Goal: Task Accomplishment & Management: Manage account settings

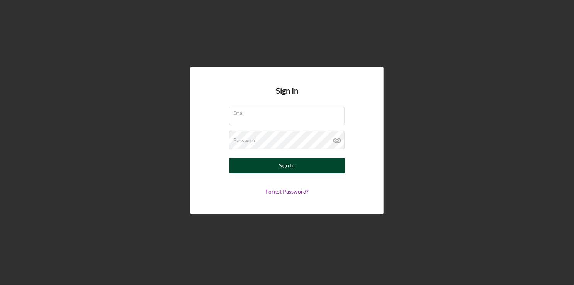
type input "[PERSON_NAME][EMAIL_ADDRESS][PERSON_NAME][DOMAIN_NAME]"
click at [293, 161] on div "Sign In" at bounding box center [287, 165] width 16 height 15
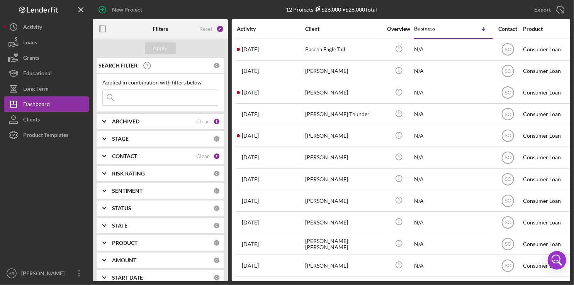
click at [139, 101] on input at bounding box center [160, 97] width 115 height 15
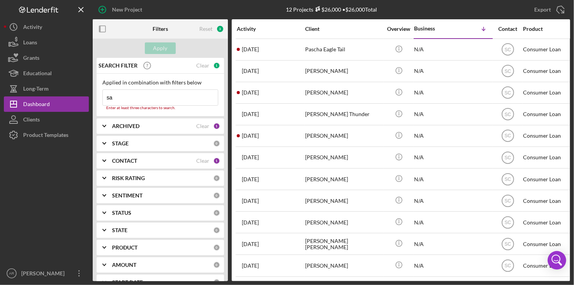
type input "s"
type input "c"
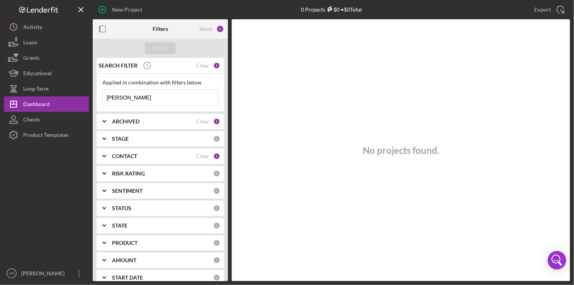
type input "[PERSON_NAME]"
click at [214, 63] on div "1" at bounding box center [216, 65] width 7 height 7
click at [198, 65] on div "Clear" at bounding box center [202, 66] width 13 height 6
click at [119, 98] on input at bounding box center [160, 97] width 115 height 15
type input "[PERSON_NAME]"
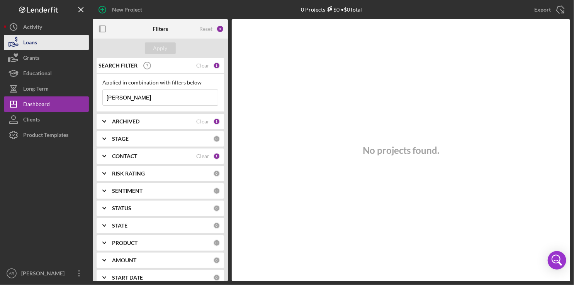
click at [39, 40] on button "Loans" at bounding box center [46, 42] width 85 height 15
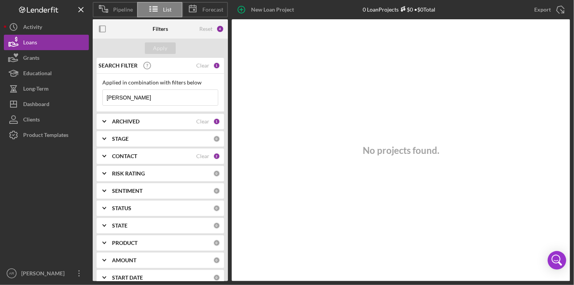
click at [144, 101] on input "[PERSON_NAME]" at bounding box center [160, 97] width 115 height 15
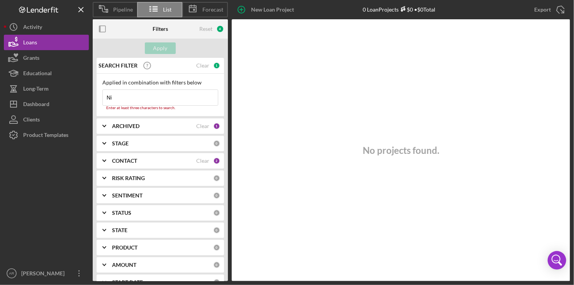
type input "N"
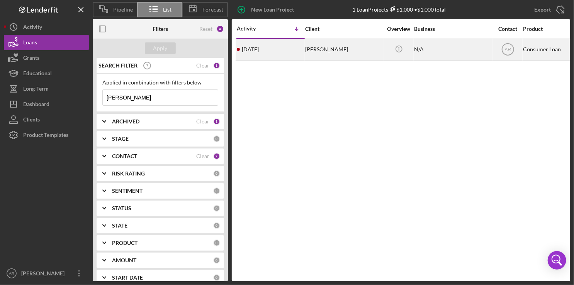
type input "[PERSON_NAME]"
click at [321, 52] on div "[PERSON_NAME]" at bounding box center [343, 49] width 77 height 20
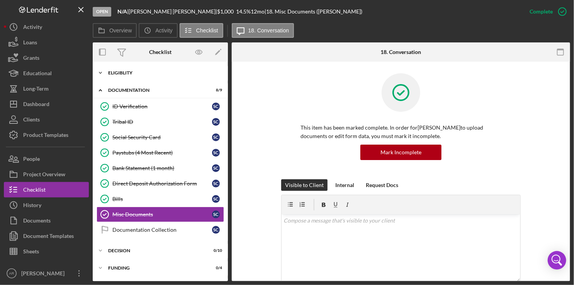
click at [118, 73] on div "Eligiblity" at bounding box center [163, 73] width 110 height 5
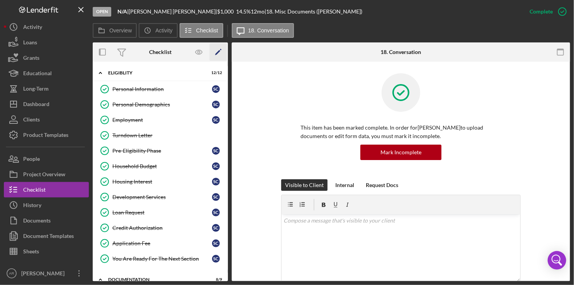
click at [220, 52] on icon "Icon/Edit" at bounding box center [218, 52] width 17 height 17
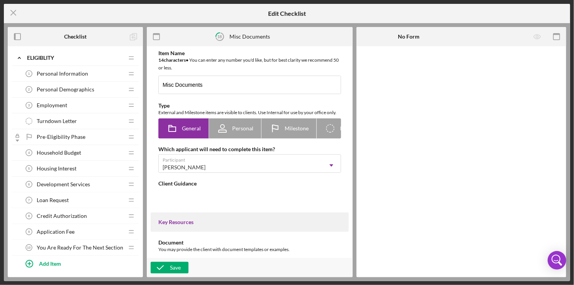
type textarea "<div>If you have any other documents you'd like to provide to support your appl…"
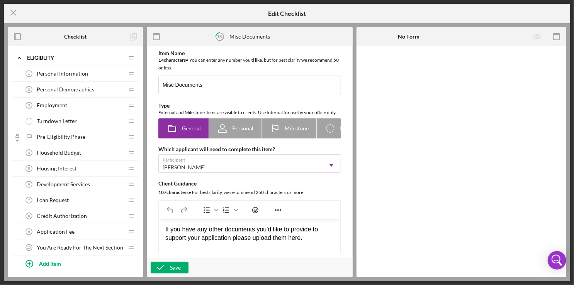
click at [66, 200] on span "Loan Request" at bounding box center [53, 200] width 32 height 6
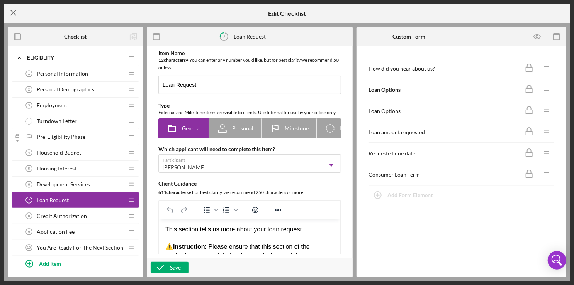
click at [10, 14] on icon "Icon/Menu Close" at bounding box center [13, 12] width 19 height 19
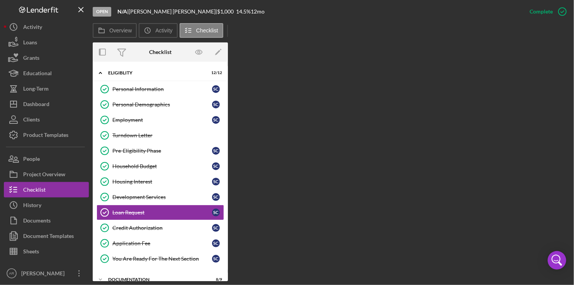
scroll to position [40, 0]
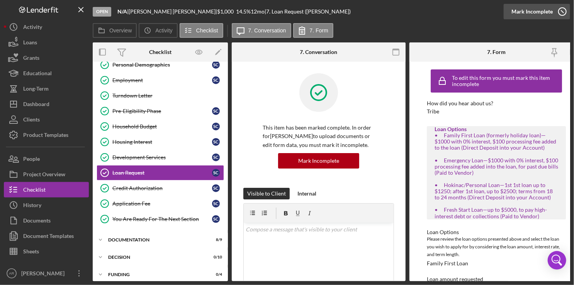
click at [559, 10] on icon "button" at bounding box center [562, 11] width 19 height 19
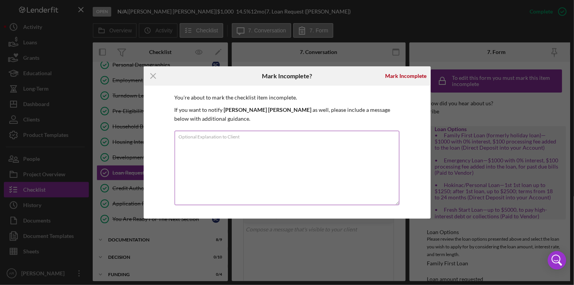
click at [258, 142] on textarea "Optional Explanation to Client" at bounding box center [287, 168] width 225 height 75
type textarea "updating loan request"
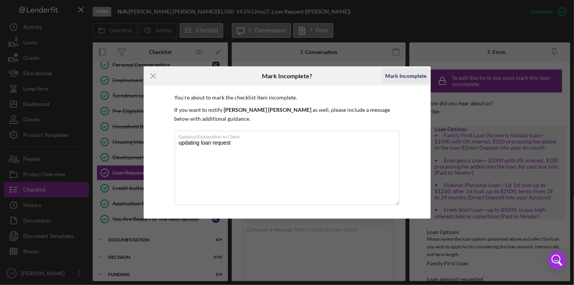
click at [400, 77] on div "Mark Incomplete" at bounding box center [405, 75] width 41 height 15
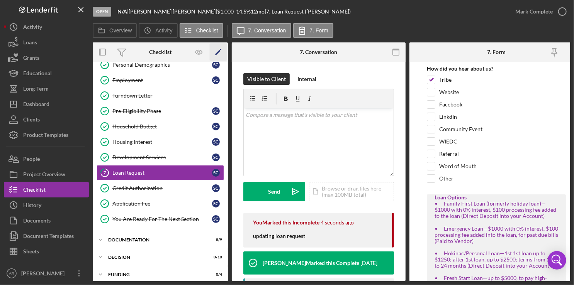
click at [219, 53] on icon "Icon/Edit" at bounding box center [218, 52] width 17 height 17
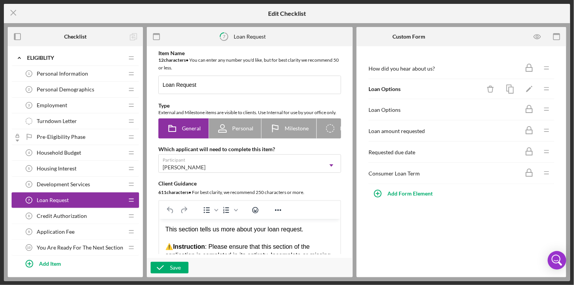
click at [548, 90] on icon "Icon/Drag" at bounding box center [546, 88] width 15 height 15
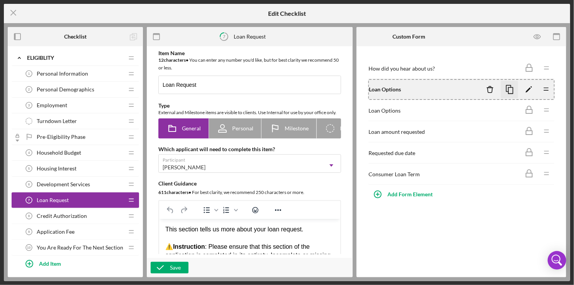
click at [511, 90] on icon "button" at bounding box center [509, 89] width 17 height 17
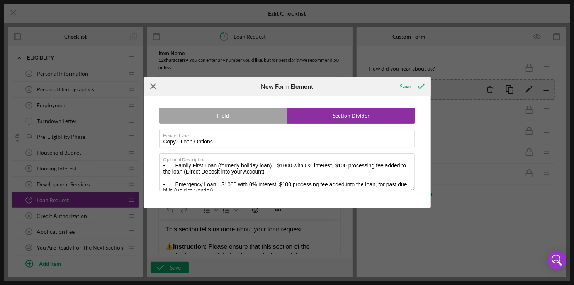
click at [159, 87] on icon "Icon/Menu Close" at bounding box center [153, 86] width 19 height 19
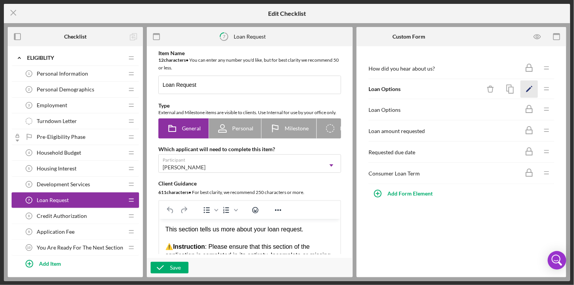
click at [532, 89] on icon "Icon/Edit" at bounding box center [528, 89] width 17 height 17
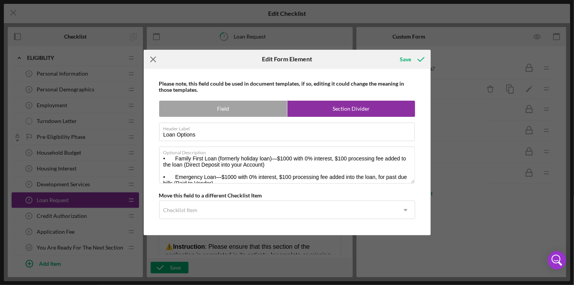
click at [153, 60] on line at bounding box center [153, 59] width 5 height 5
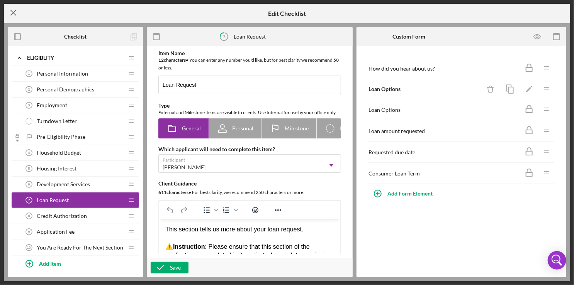
click at [13, 13] on line at bounding box center [13, 12] width 5 height 5
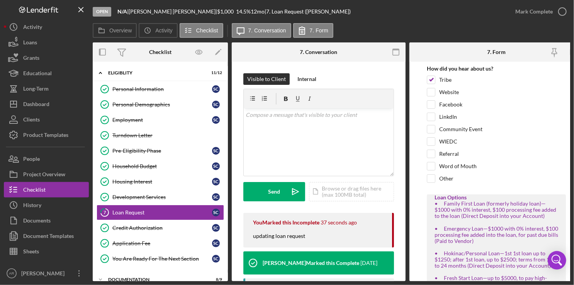
scroll to position [40, 0]
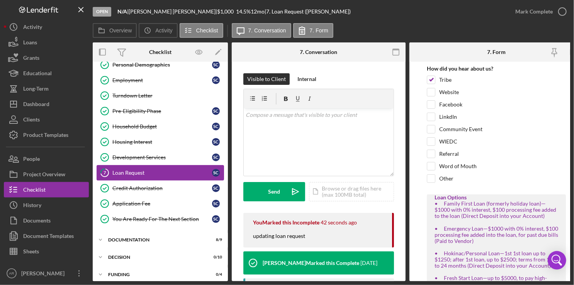
click at [133, 171] on div "Loan Request" at bounding box center [162, 173] width 100 height 6
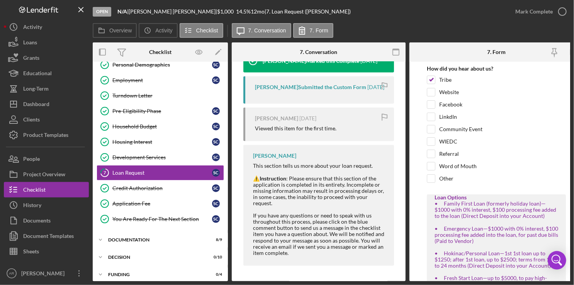
scroll to position [210, 0]
drag, startPoint x: 569, startPoint y: 94, endPoint x: 567, endPoint y: 173, distance: 78.4
click at [567, 173] on form "How did you hear about us? Tribe Website Facebook LinkdIn Community Event WIEDC…" at bounding box center [496, 172] width 174 height 220
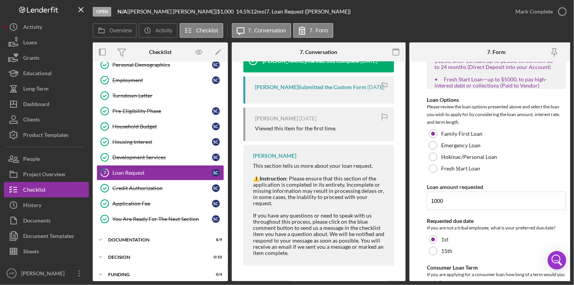
scroll to position [201, 0]
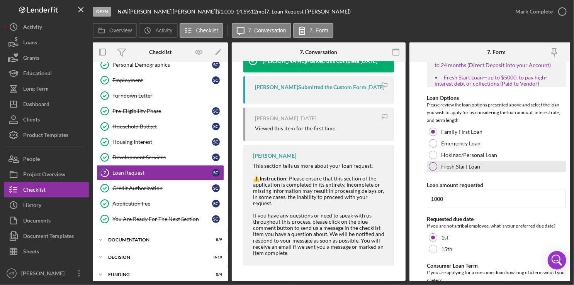
click at [434, 166] on div at bounding box center [433, 167] width 8 height 8
click at [448, 200] on input "1000" at bounding box center [496, 199] width 139 height 19
type input "1"
type input "1300.00"
click at [508, 163] on div "Fresh Start Loan" at bounding box center [496, 167] width 139 height 12
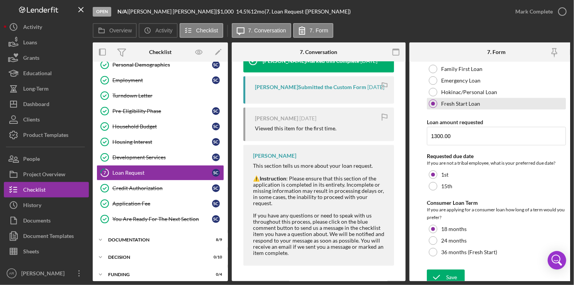
scroll to position [269, 0]
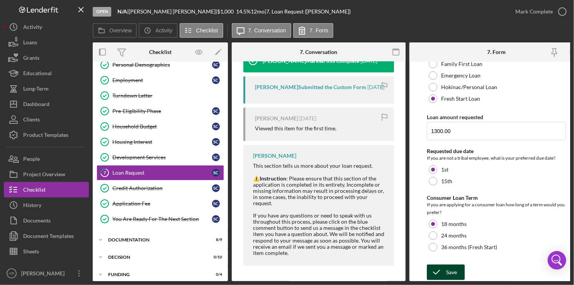
click at [445, 269] on icon "submit" at bounding box center [436, 272] width 19 height 19
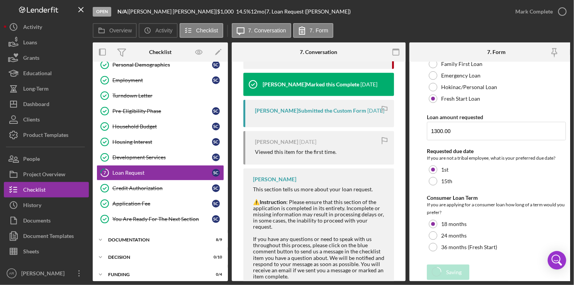
scroll to position [241, 0]
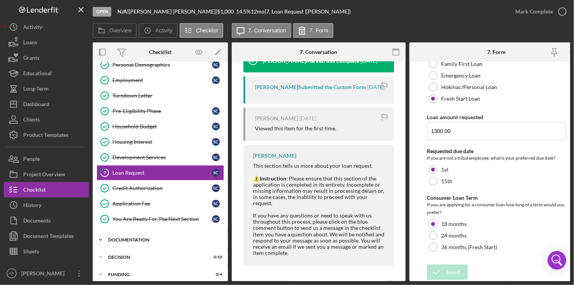
click at [128, 238] on div "Documentation" at bounding box center [163, 240] width 110 height 5
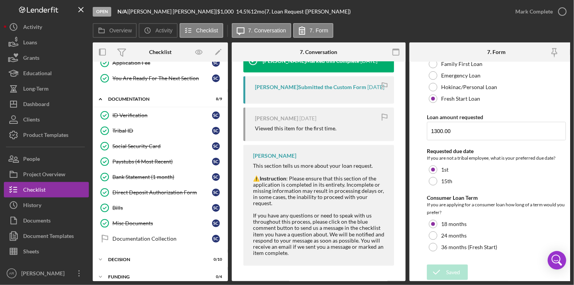
scroll to position [184, 0]
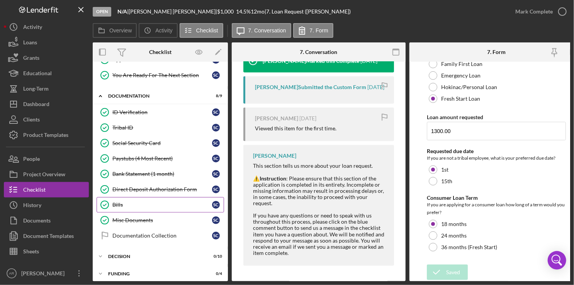
click at [139, 204] on div "Bills" at bounding box center [162, 205] width 100 height 6
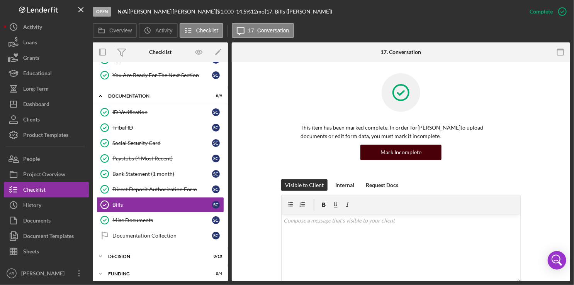
click at [410, 150] on div "Mark Incomplete" at bounding box center [400, 152] width 41 height 15
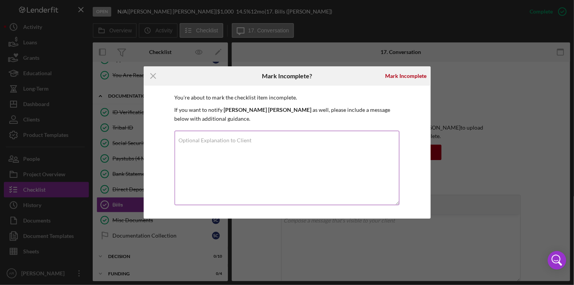
click at [285, 149] on textarea "Optional Explanation to Client" at bounding box center [287, 168] width 225 height 75
type textarea "a"
type textarea "U"
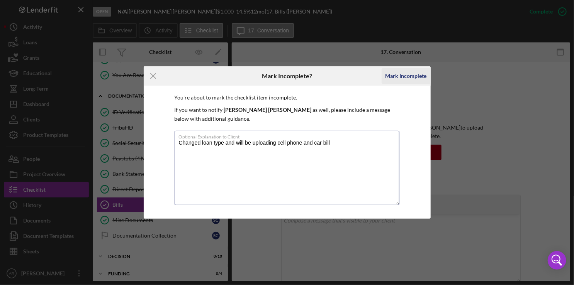
type textarea "Changed loan type and will be uploading cell phone and car bill"
click at [419, 78] on div "Mark Incomplete" at bounding box center [405, 75] width 41 height 15
